Goal: Browse casually: Explore the website without a specific task or goal

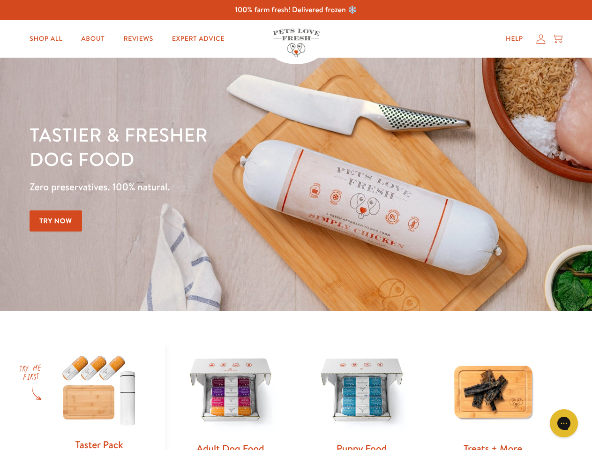
click at [296, 225] on div "Tastier & fresher dog food Zero preservatives. 100% natural. Try Now" at bounding box center [207, 184] width 355 height 124
click at [564, 423] on icon "Open gorgias live chat" at bounding box center [563, 422] width 9 height 9
